Goal: Navigation & Orientation: Find specific page/section

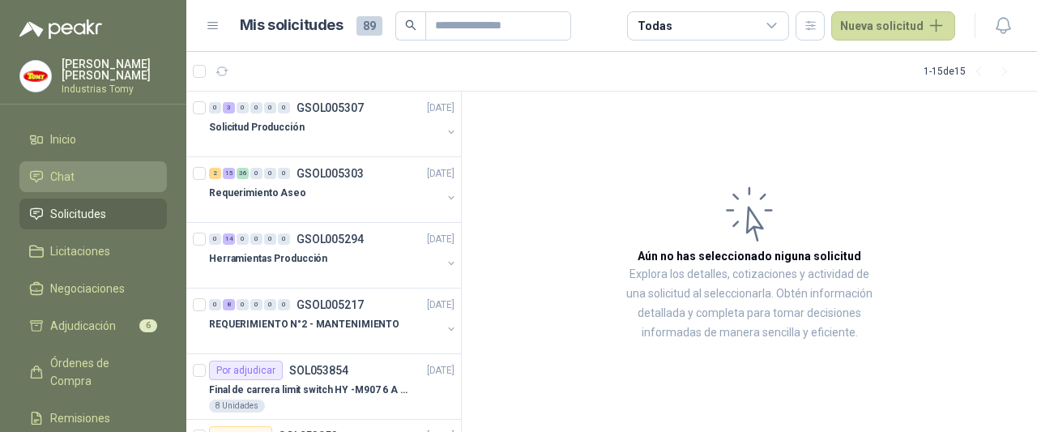
click at [78, 174] on li "Chat" at bounding box center [93, 177] width 128 height 18
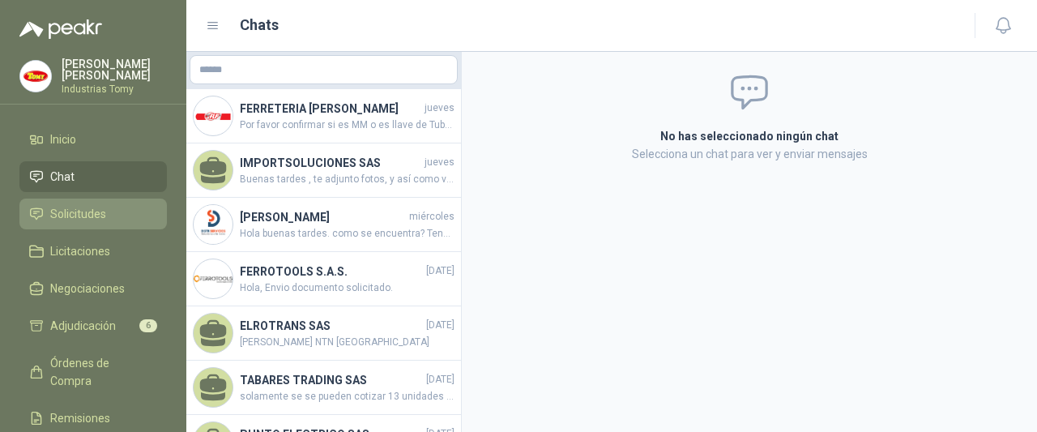
click at [92, 207] on span "Solicitudes" at bounding box center [78, 214] width 56 height 18
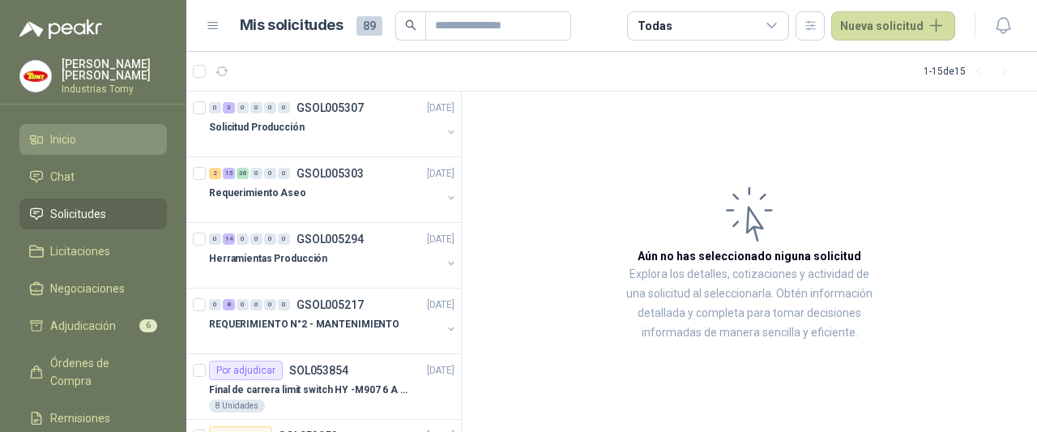
click at [94, 127] on link "Inicio" at bounding box center [92, 139] width 147 height 31
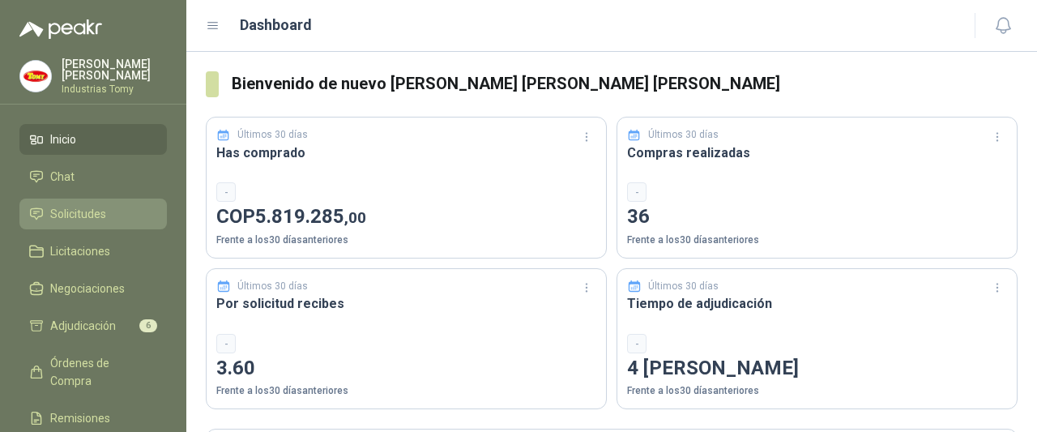
click at [104, 218] on span "Solicitudes" at bounding box center [78, 214] width 56 height 18
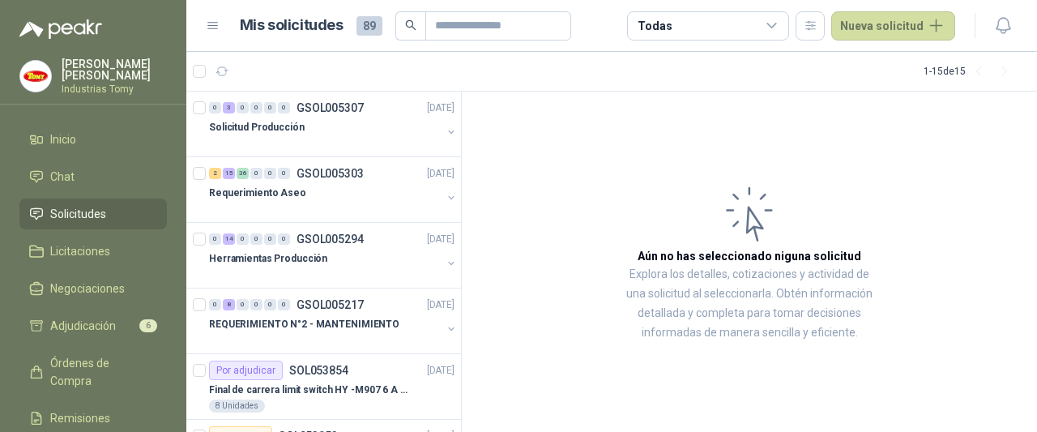
click at [82, 219] on span "Solicitudes" at bounding box center [78, 214] width 56 height 18
click at [88, 324] on span "Adjudicación" at bounding box center [83, 326] width 66 height 18
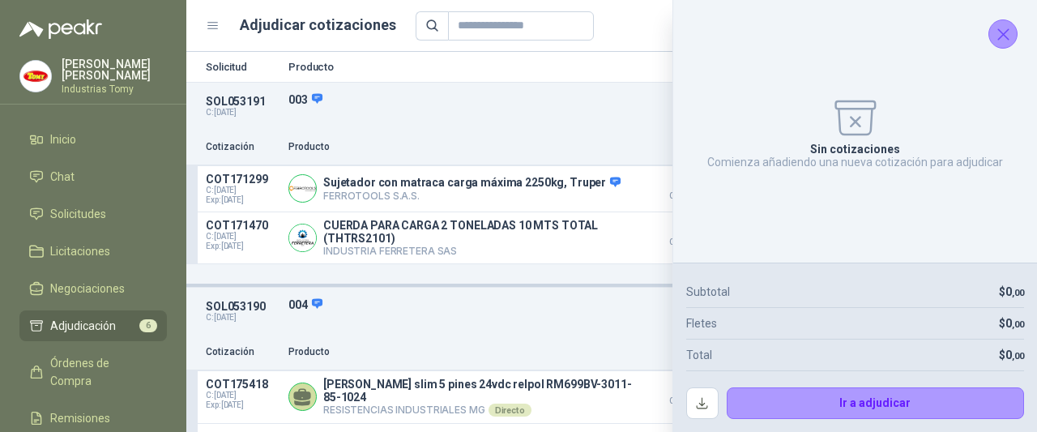
click at [1007, 25] on icon "Cerrar" at bounding box center [1003, 34] width 20 height 20
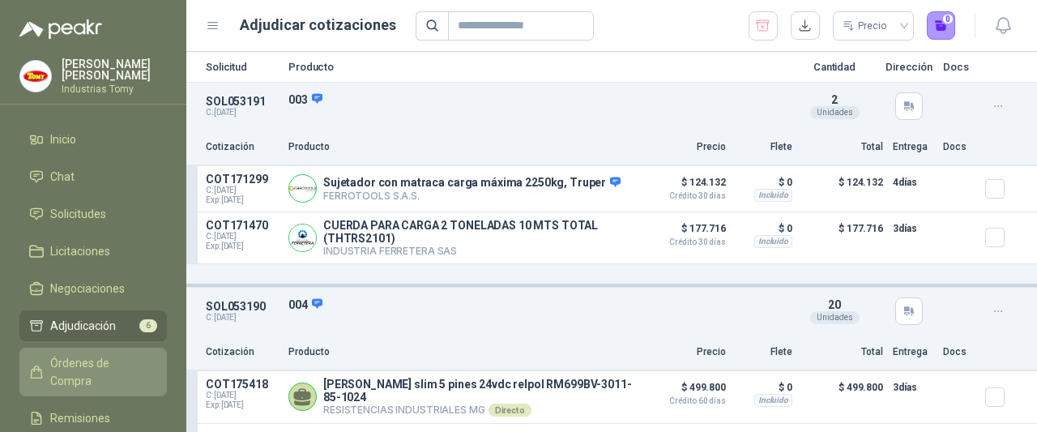
click at [74, 365] on span "Órdenes de Compra" at bounding box center [100, 372] width 101 height 36
